Goal: Transaction & Acquisition: Purchase product/service

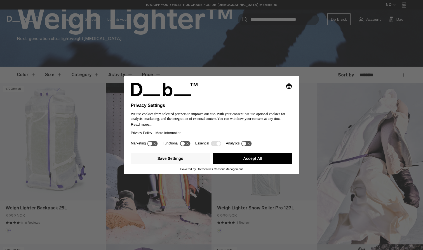
click at [244, 163] on button "Accept All" at bounding box center [252, 158] width 79 height 11
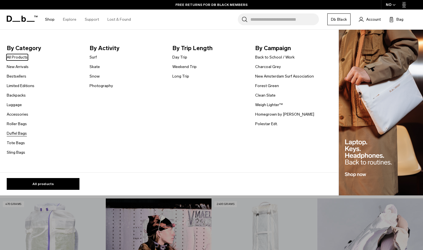
click at [23, 134] on link "Duffel Bags" at bounding box center [17, 133] width 20 height 6
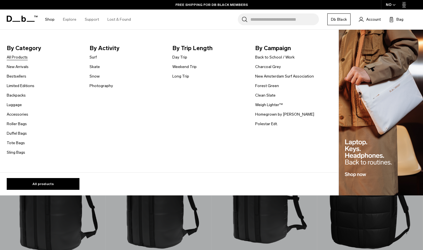
click at [21, 57] on link "All Products" at bounding box center [17, 57] width 21 height 6
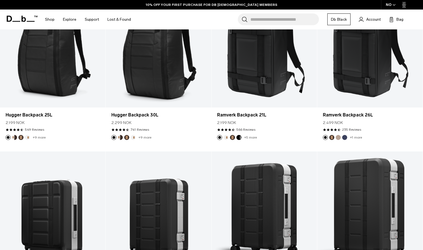
scroll to position [159, 0]
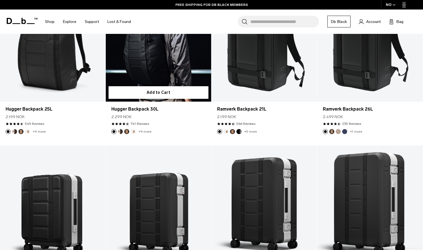
click at [203, 117] on div "2.299 NOK" at bounding box center [158, 117] width 94 height 6
click at [182, 67] on link "Hugger Backpack 30L" at bounding box center [159, 42] width 106 height 117
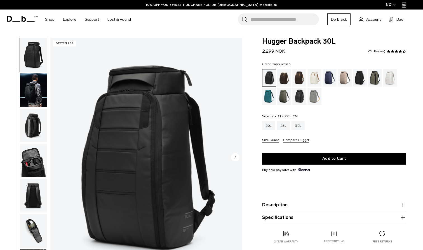
click at [286, 79] on div "Cappuccino" at bounding box center [284, 77] width 14 height 17
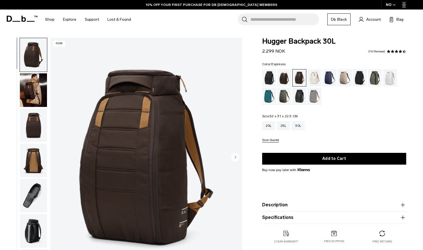
click at [315, 75] on div "Oatmilk" at bounding box center [315, 77] width 14 height 17
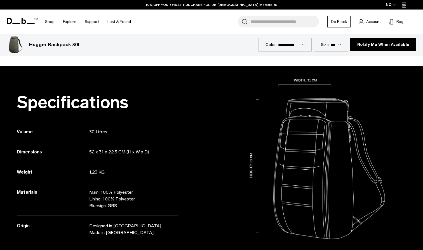
scroll to position [441, 0]
